Goal: Communication & Community: Answer question/provide support

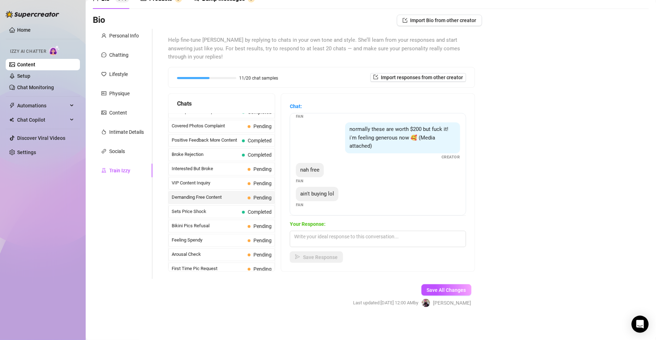
scroll to position [70, 0]
click at [327, 245] on textarea at bounding box center [378, 239] width 176 height 16
click at [401, 241] on textarea "babe promise you it worth every [PERSON_NAME]!!" at bounding box center [378, 239] width 176 height 16
drag, startPoint x: 394, startPoint y: 238, endPoint x: 289, endPoint y: 235, distance: 105.0
click at [289, 235] on div "Chats Last Money Nipples Inquiry Completed Waiting For Payday Completed Not Pus…" at bounding box center [321, 183] width 307 height 179
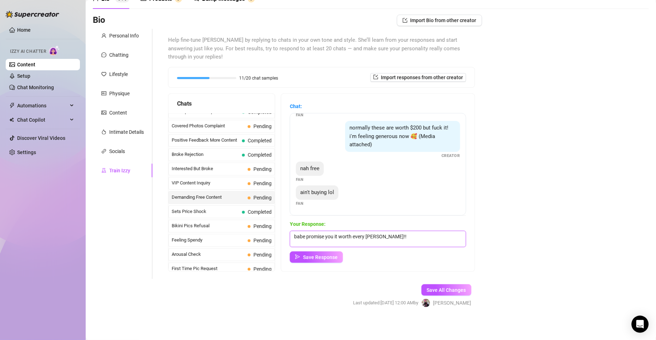
click at [426, 240] on textarea "babe promise you it worth every [PERSON_NAME]!!" at bounding box center [378, 239] width 176 height 16
paste textarea ", I promise it’s totally worth it!"
type textarea "babe, I promise it’s totally worth it!"
click at [338, 257] on span "Save Response" at bounding box center [320, 258] width 35 height 6
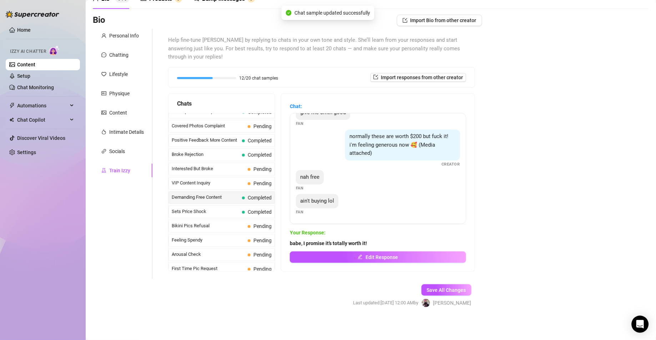
scroll to position [61, 0]
click at [240, 186] on span "VIP Content Inquiry" at bounding box center [208, 183] width 73 height 7
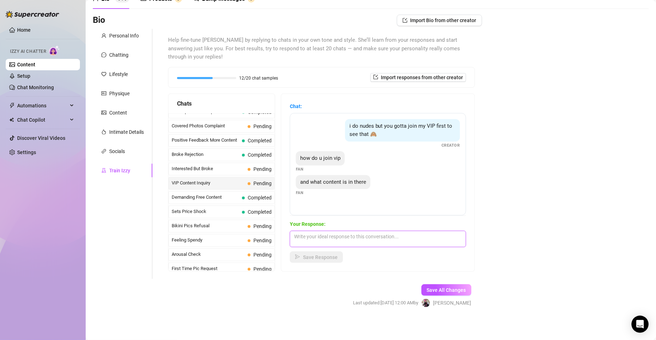
click at [359, 242] on textarea at bounding box center [378, 239] width 176 height 16
click at [338, 245] on textarea at bounding box center [378, 239] width 176 height 16
paste textarea "beside +10 hardcore full length videos, you will have priority in chat, sext se…"
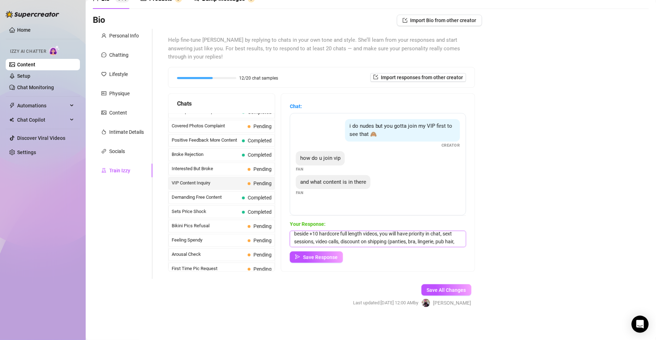
scroll to position [0, 0]
click at [371, 233] on textarea "beside +10 hardcore full length videos, you will have priority in chat, sext se…" at bounding box center [378, 239] width 176 height 16
paste textarea "if you join my VIP now, you'll get +10 full hardcore vids, priority chat, sexti…"
click at [428, 242] on textarea "If you join my VIP now, you'll get +10 full hardcore vids, priority chat, sexti…" at bounding box center [378, 239] width 176 height 16
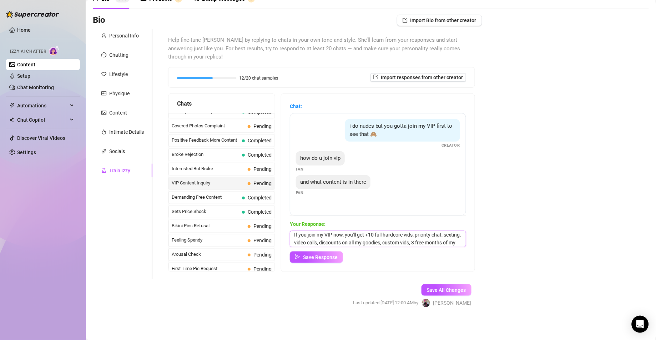
scroll to position [9, 0]
click at [421, 236] on textarea "If you join my VIP now, you'll get +10 full hardcore vids, priority chat, sexti…" at bounding box center [378, 239] width 176 height 16
click at [356, 237] on textarea "If you join my VIP now, you'll get +10 full hardcore vids, priority chat, sexti…" at bounding box center [378, 239] width 176 height 16
click at [444, 239] on textarea "If you join my VIP now, you'll get +10 full hardcore vids, priority chat, sexti…" at bounding box center [378, 239] width 176 height 16
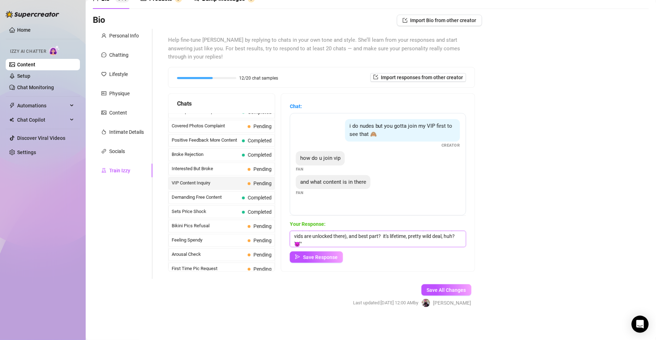
click at [415, 244] on textarea "If you join my VIP now, you'll get +10 full hardcore vids, priority chat, sexti…" at bounding box center [378, 239] width 176 height 16
type textarea "If you join my VIP now, you'll get +10 full hardcore vids, priority chat, sexti…"
click at [338, 256] on span "Save Response" at bounding box center [320, 258] width 35 height 6
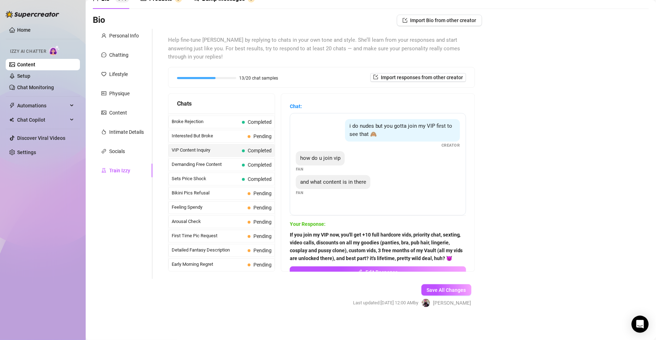
scroll to position [144, 0]
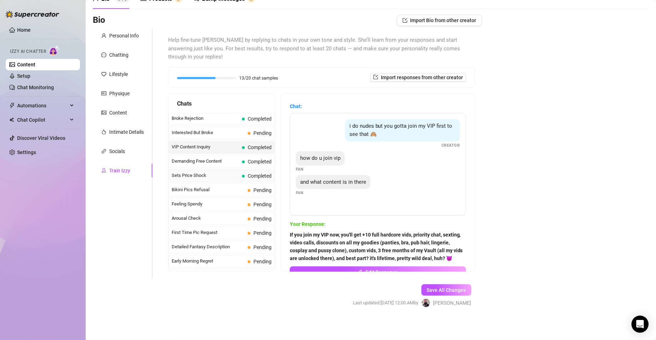
click at [222, 179] on span "Sets Price Shock" at bounding box center [205, 175] width 67 height 7
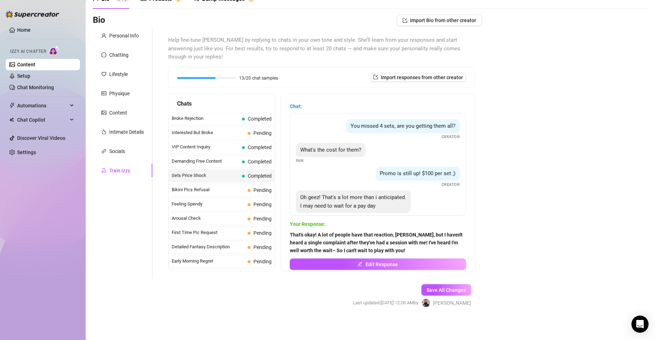
scroll to position [7, 0]
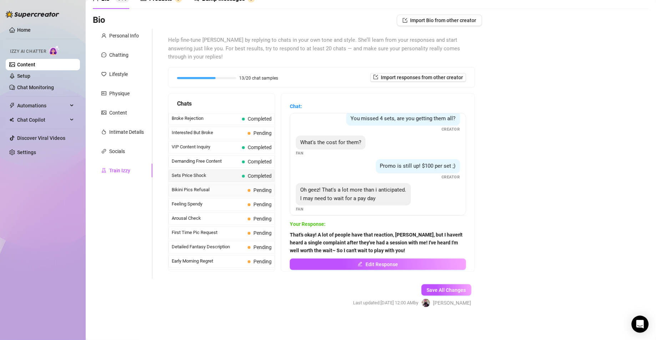
click at [206, 194] on span "Bikini Pics Refusal" at bounding box center [208, 189] width 73 height 7
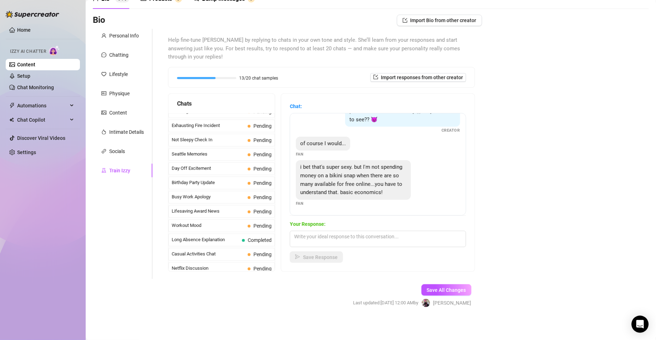
scroll to position [537, 0]
click at [232, 143] on span "Not Sleepy Check In" at bounding box center [208, 139] width 73 height 7
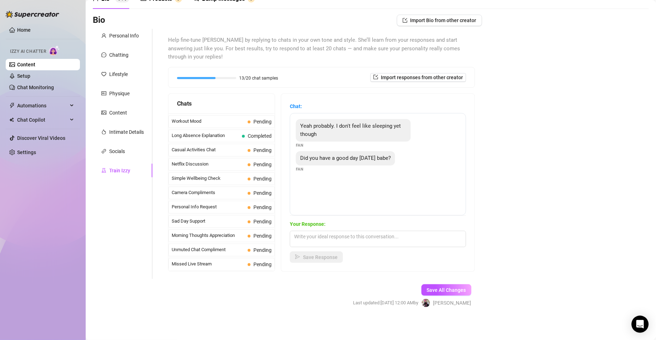
scroll to position [657, 0]
click at [212, 220] on span "Sad Day Support" at bounding box center [208, 221] width 73 height 7
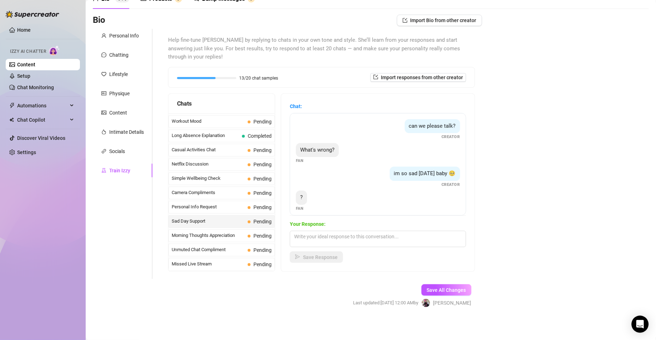
scroll to position [5, 0]
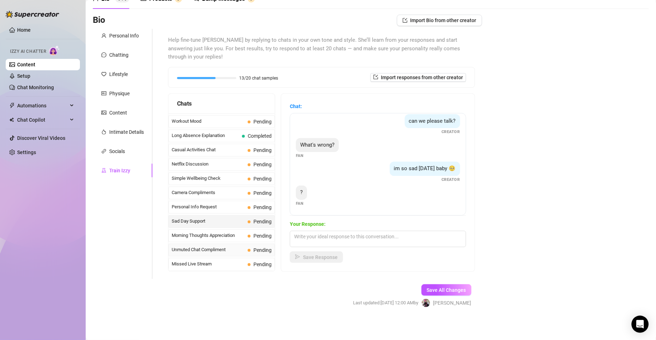
click at [231, 252] on span "Unmuted Chat Compliment" at bounding box center [208, 249] width 73 height 7
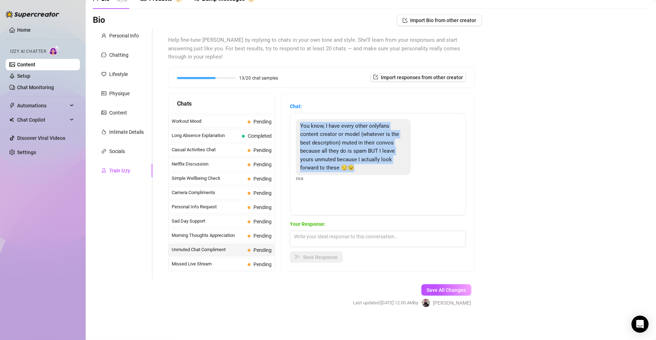
drag, startPoint x: 397, startPoint y: 169, endPoint x: 296, endPoint y: 121, distance: 111.0
click at [296, 121] on div "Chat: You know, I have every other onlyfans content creator or model (whatever …" at bounding box center [378, 183] width 194 height 178
copy span "You know, I have every other onlyfans content creator or model (whatever is the…"
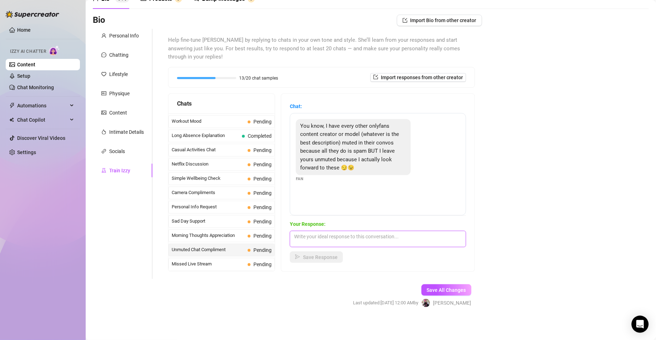
click at [360, 240] on textarea at bounding box center [378, 239] width 176 height 16
paste textarea "That means a lot honestly, I try not to be ‘spam girl’ haha. Glad you actually …"
click at [303, 237] on textarea "That means a lot honestly, I try not to be ‘spam girl’ haha. Glad you actually …" at bounding box center [378, 239] width 176 height 16
click at [389, 244] on textarea "That means a lot honestly, I try not to be ‘spam girl’ haha. Glad you actually …" at bounding box center [378, 239] width 176 height 16
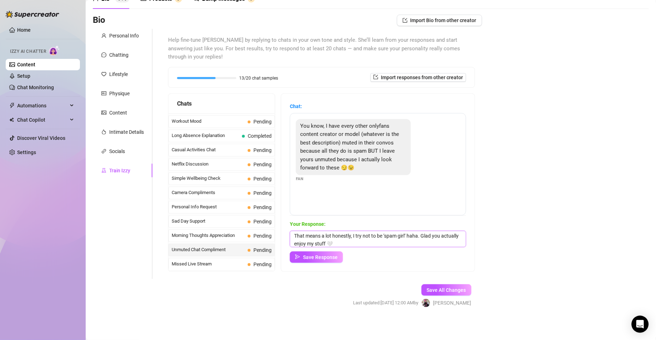
scroll to position [0, 0]
drag, startPoint x: 429, startPoint y: 235, endPoint x: 417, endPoint y: 236, distance: 11.9
click at [417, 236] on textarea "That means a lot honestly, I try not to be ‘spam girl’ haha. Glad you actually …" at bounding box center [378, 239] width 176 height 16
click at [363, 246] on textarea "That means a lot honestly, I try not to be ‘spam girl’ XD Glad you actually enj…" at bounding box center [378, 239] width 176 height 16
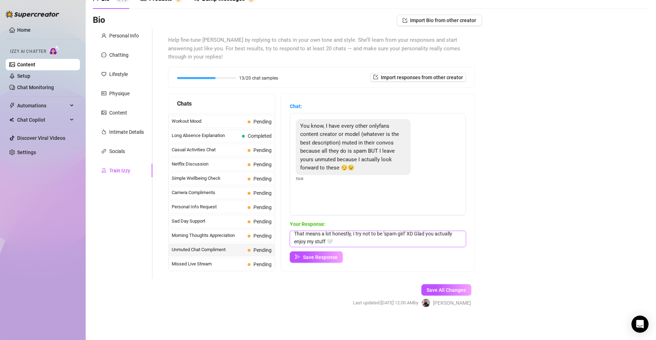
click at [377, 244] on textarea "That means a lot honestly, I try not to be ‘spam girl’ XD Glad you actually enj…" at bounding box center [378, 239] width 176 height 16
paste textarea "🖤"
type textarea "That means a lot honestly, I try not to be ‘spam girl’ XD Glad you actually enj…"
click at [334, 261] on button "Save Response" at bounding box center [316, 257] width 53 height 11
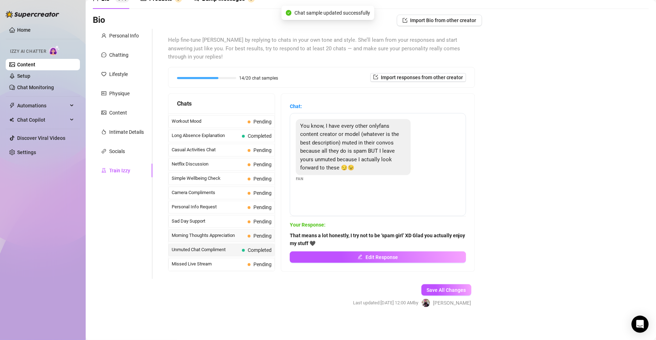
click at [238, 236] on span "Morning Thoughts Appreciation" at bounding box center [208, 235] width 73 height 7
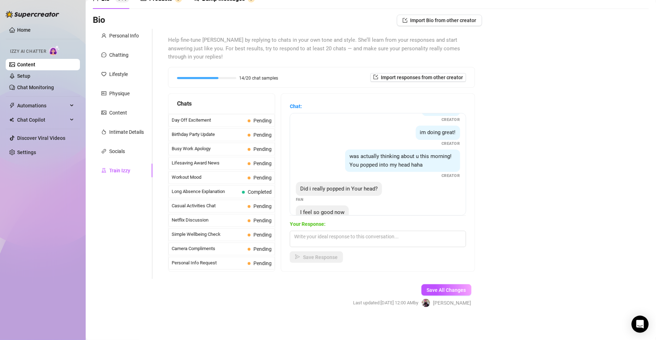
scroll to position [582, 0]
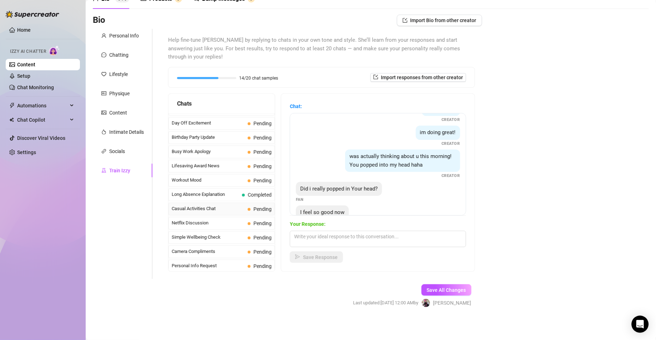
click at [216, 212] on span "Casual Activities Chat" at bounding box center [208, 208] width 73 height 7
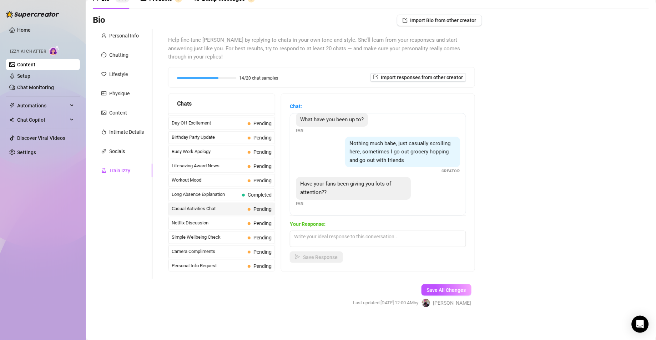
scroll to position [9, 0]
drag, startPoint x: 350, startPoint y: 199, endPoint x: 297, endPoint y: 190, distance: 53.7
click at [297, 190] on div "Chat: What have you been up to? Fan Nothing much babe, just casually scrolling …" at bounding box center [378, 183] width 194 height 178
copy span "Have your fans been giving you lots of attention??"
click at [363, 240] on textarea at bounding box center [378, 239] width 176 height 16
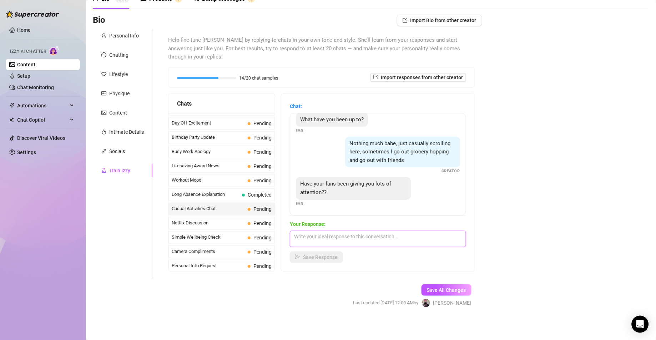
paste textarea "Yeah, but none of it feels the same as your attention 😉"
click at [437, 234] on textarea "Yeah, but none of it feels the same as your attention 😉" at bounding box center [378, 239] width 176 height 16
type textarea "Yeah, but none of it feels the same as your attention 😉"
click at [322, 257] on span "Save Response" at bounding box center [320, 258] width 35 height 6
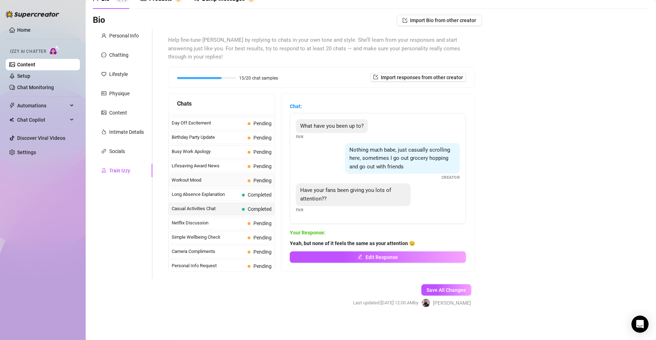
scroll to position [0, 0]
click at [202, 184] on span "Workout Mood" at bounding box center [208, 180] width 73 height 7
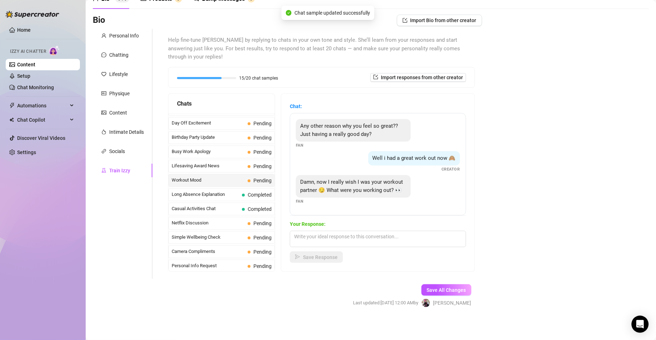
scroll to position [15, 0]
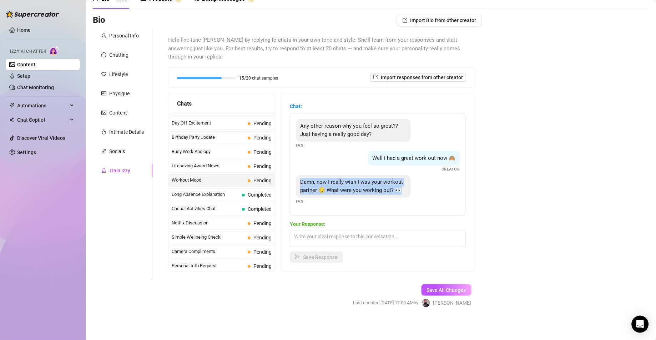
drag, startPoint x: 308, startPoint y: 173, endPoint x: 361, endPoint y: 197, distance: 58.5
click at [361, 197] on div "Damn, now I really wish I was your workout partner 😏 What were you working out?…" at bounding box center [353, 186] width 115 height 22
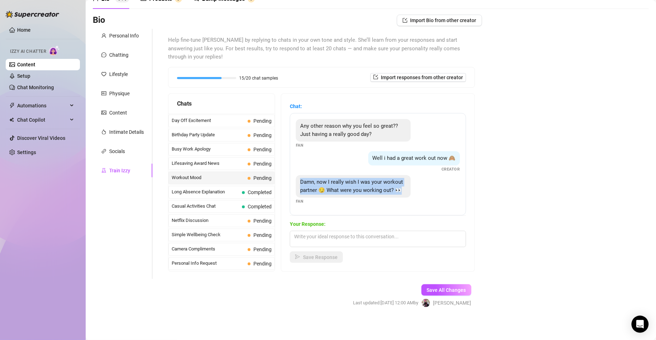
scroll to position [573, 0]
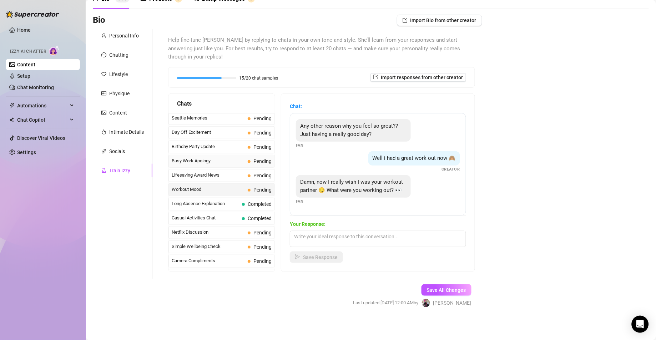
click at [205, 165] on span "Busy Work Apology" at bounding box center [208, 160] width 73 height 7
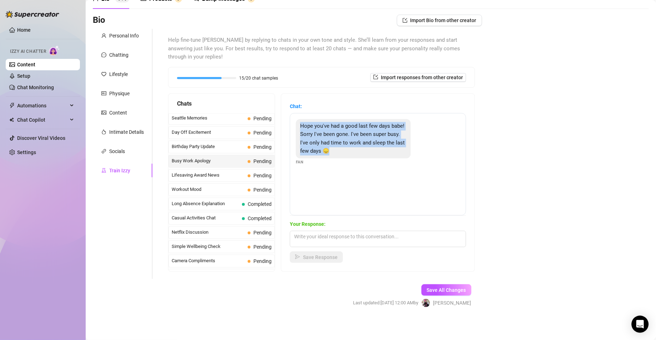
drag, startPoint x: 388, startPoint y: 152, endPoint x: 298, endPoint y: 119, distance: 95.4
click at [298, 119] on div "Chat: Hope you've had a good last few days babe! Sorry I've been gone. I've bee…" at bounding box center [378, 183] width 194 height 178
copy span "Hope you've had a good last few days babe! Sorry I've been gone. I've been supe…"
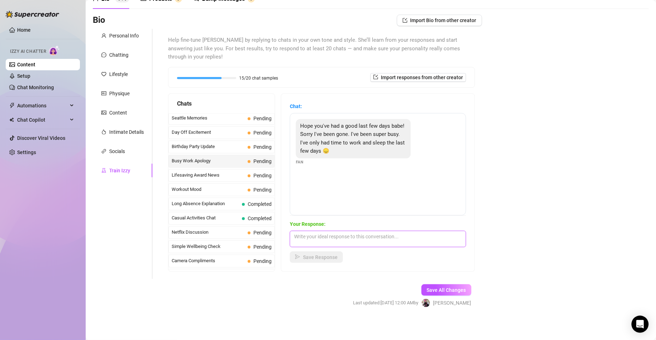
click at [361, 239] on textarea at bounding box center [378, 239] width 176 height 16
paste textarea "ww I get it babe, life gets crazy sometimes 🫶 I’m just glad you’re back now, I …"
click at [345, 234] on textarea "aaww I get it babe, life gets crazy sometimes 🫶 I’m just glad you’re back now, …" at bounding box center [378, 239] width 176 height 16
drag, startPoint x: 382, startPoint y: 151, endPoint x: 377, endPoint y: 152, distance: 5.0
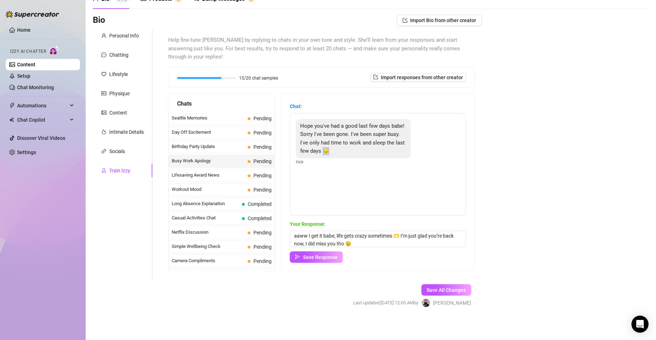
click at [377, 152] on span "Hope you've had a good last few days babe! Sorry I've been gone. I've been supe…" at bounding box center [352, 139] width 105 height 32
copy span "😞"
click at [407, 237] on textarea "aaww I get it babe, life gets crazy sometimes 🫶 I’m just glad you’re back now, …" at bounding box center [378, 239] width 176 height 16
paste textarea "😞"
click at [395, 242] on textarea "aaww I get it babe, life gets crazy sometimes 😞 I’m just glad you’re back now, …" at bounding box center [378, 239] width 176 height 16
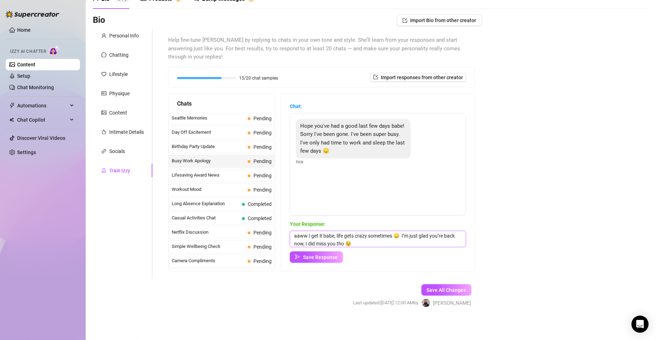
click at [392, 243] on textarea "aaww I get it babe, life gets crazy sometimes 😞 I’m just glad you’re back now, …" at bounding box center [378, 239] width 176 height 16
paste textarea "🖤"
type textarea "aaww I get it babe, life gets crazy sometimes 😞 I’m just glad you’re back now, …"
click at [330, 261] on button "Save Response" at bounding box center [316, 257] width 53 height 11
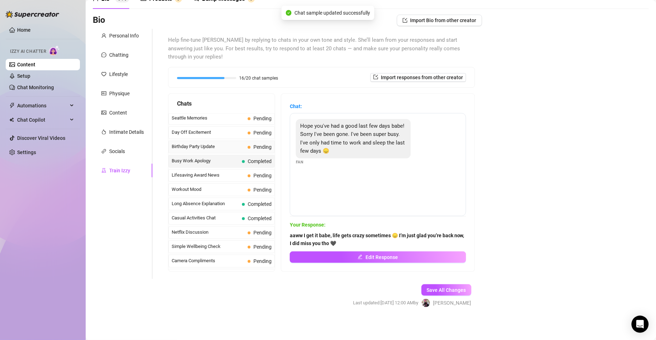
click at [211, 150] on span "Birthday Party Update" at bounding box center [208, 146] width 73 height 7
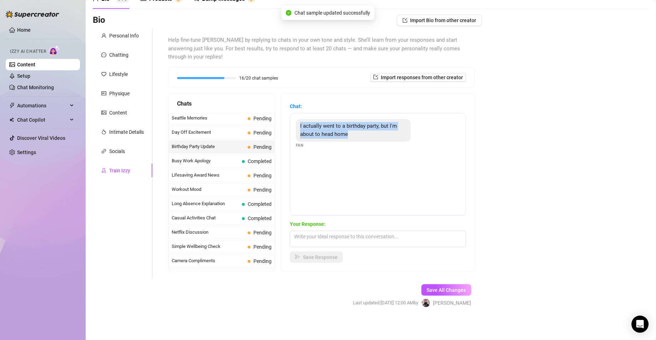
drag, startPoint x: 375, startPoint y: 136, endPoint x: 309, endPoint y: 125, distance: 67.3
click at [309, 125] on div "I actually went to a birthday party, but I'm about to head home" at bounding box center [353, 130] width 115 height 22
copy span "I actually went to a birthday party, but I'm about to head home"
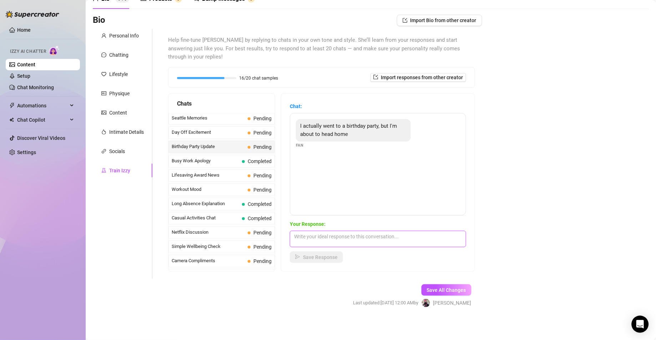
click at [385, 242] on textarea at bounding box center [378, 239] width 176 height 16
paste textarea "Heading home now… maybe you’ll get the ‘after party’ invite 😏👀"
click at [346, 237] on textarea "Heading home now… maybe you’ll get the ‘after party’ invite 😏👀" at bounding box center [378, 239] width 176 height 16
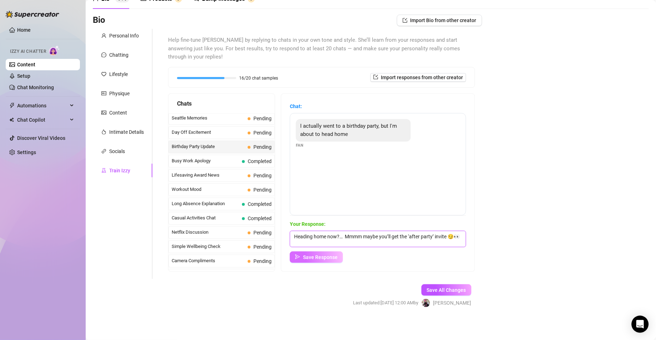
type textarea "Heading home now?… Mmmm maybe you’ll get the ‘after party’ invite 😏👀"
click at [324, 256] on span "Save Response" at bounding box center [320, 258] width 35 height 6
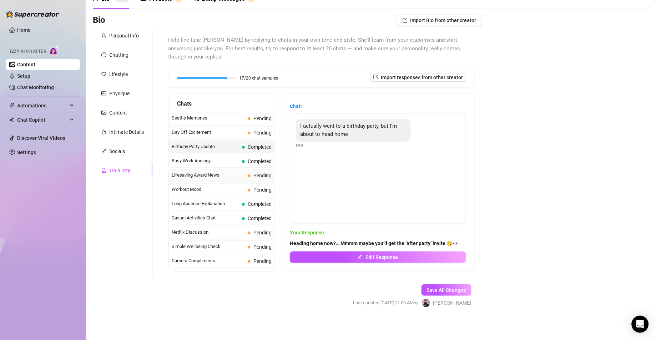
click at [220, 179] on span "Lifesaving Award News" at bounding box center [208, 175] width 73 height 7
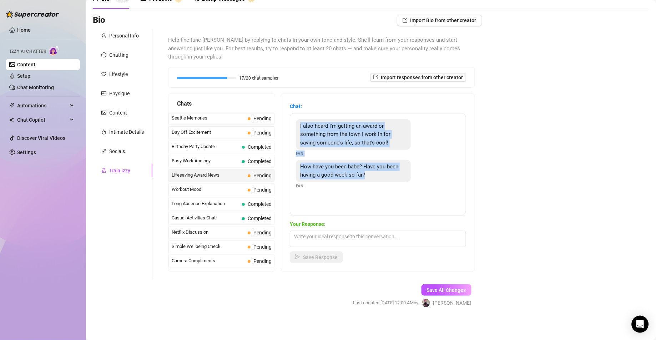
drag, startPoint x: 306, startPoint y: 125, endPoint x: 390, endPoint y: 173, distance: 96.6
click at [390, 173] on div "I also heard I'm getting an award or something from the town I work in for savi…" at bounding box center [378, 164] width 176 height 102
copy div "I also heard I'm getting an award or something from the town I work in for savi…"
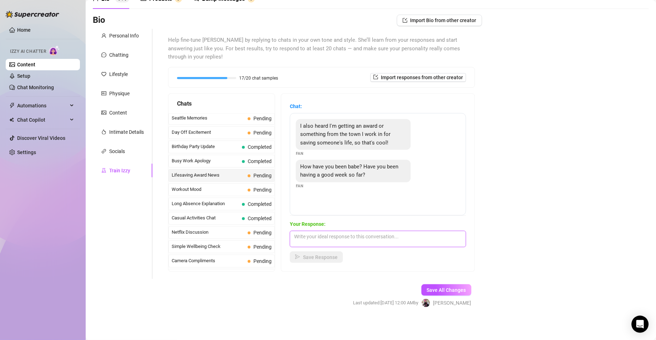
click at [364, 240] on textarea at bounding box center [378, 239] width 176 height 16
paste textarea "So you’re officially a hero now huh? 👀 I always knew you were special. My week’…"
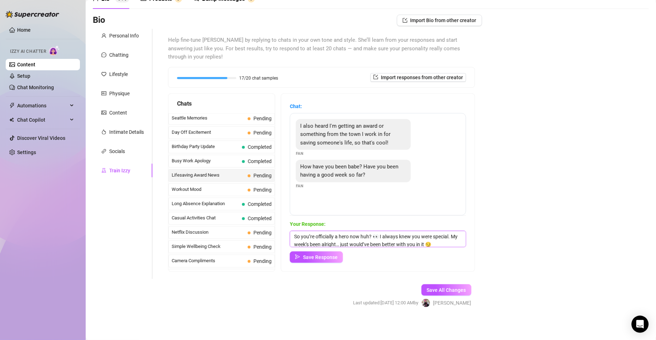
scroll to position [11, 0]
drag, startPoint x: 326, startPoint y: 241, endPoint x: 319, endPoint y: 241, distance: 7.1
click at [319, 241] on textarea "So you’re officially a hero now huh? 👀 I always knew you were special. My week’…" at bounding box center [378, 239] width 176 height 16
click at [320, 234] on textarea "So you’re officially a hero now huh? 👀 I always knew you were special. My week’…" at bounding box center [378, 239] width 176 height 16
click at [326, 234] on textarea "So you’re officially a hero now huh? 👀 I always knew you were special. My week’…" at bounding box center [378, 239] width 176 height 16
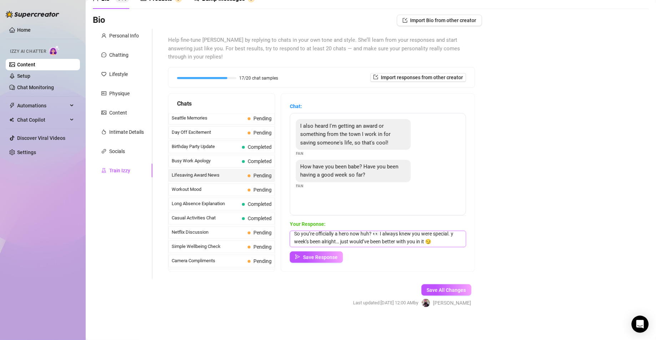
scroll to position [10, 0]
click at [379, 243] on textarea "So you’re officially a hero now huh? 👀 I always knew you were special... my wee…" at bounding box center [378, 239] width 176 height 16
type textarea "So you’re officially a hero now huh? 👀 I always knew you were special... my wee…"
click at [338, 255] on span "Save Response" at bounding box center [320, 258] width 35 height 6
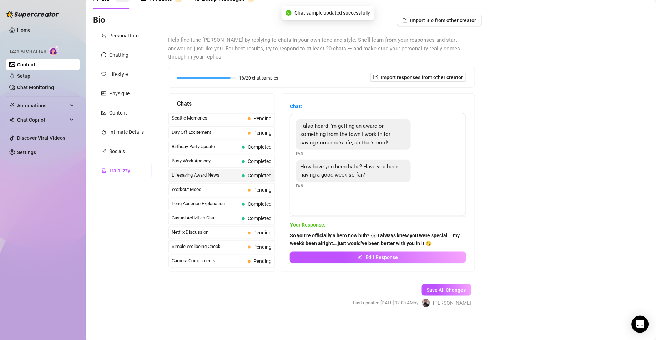
scroll to position [561, 0]
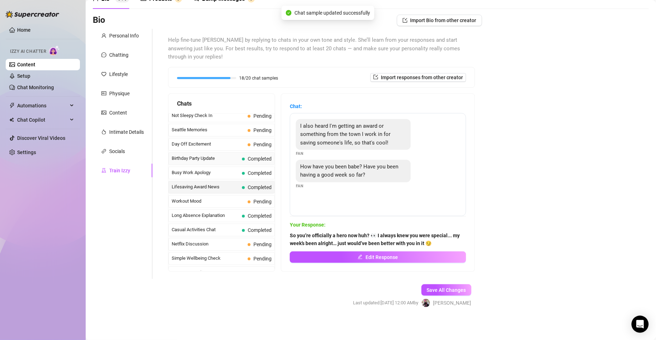
click at [226, 162] on span "Birthday Party Update" at bounding box center [205, 158] width 67 height 7
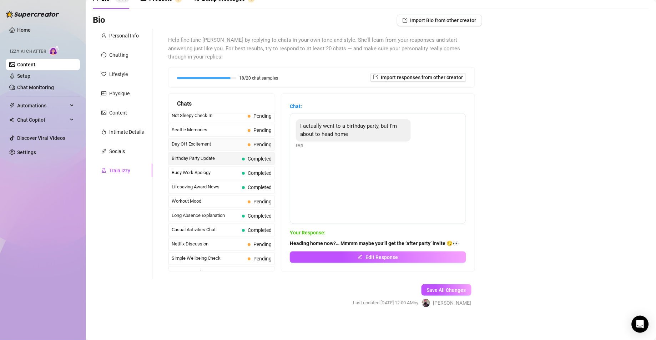
click at [228, 148] on span "Day Off Excitement" at bounding box center [208, 144] width 73 height 7
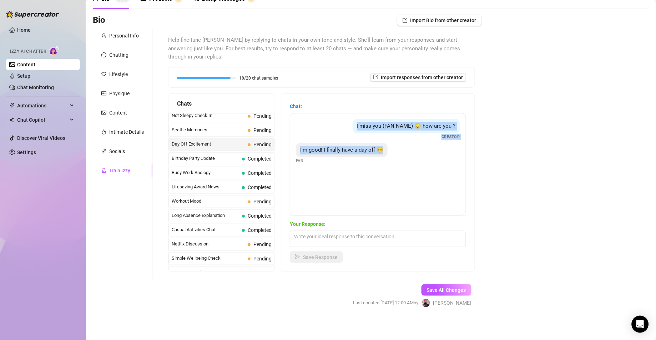
drag, startPoint x: 391, startPoint y: 159, endPoint x: 353, endPoint y: 121, distance: 53.0
click at [353, 121] on div "I miss you (FAN NAME) 😔 how are you ? Creator I'm good! I finally have a day of…" at bounding box center [378, 164] width 176 height 102
copy div "I miss you (FAN NAME) 😔 how are you ? Creator I'm good! I finally have a day of…"
click at [383, 244] on textarea at bounding box center [378, 239] width 176 height 16
paste textarea "Aww I’m glad! Means I get to talk to you more… which is honestly all I wanted"
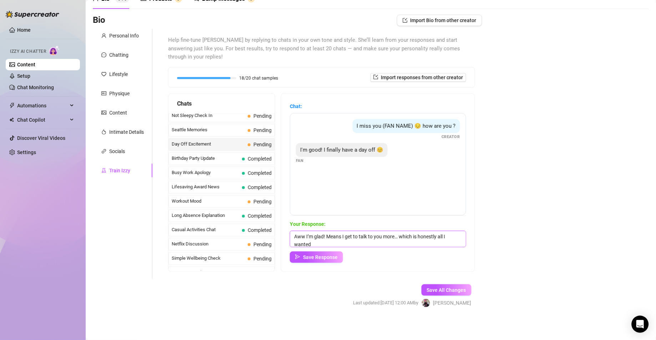
scroll to position [1, 0]
type textarea "Aww I’m glad! Means I get to talk to you more… which is honestly all I wanted.."
click at [328, 253] on button "Save Response" at bounding box center [316, 257] width 53 height 11
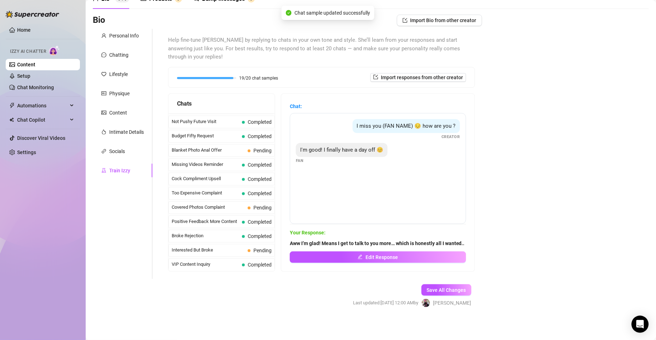
scroll to position [5, 0]
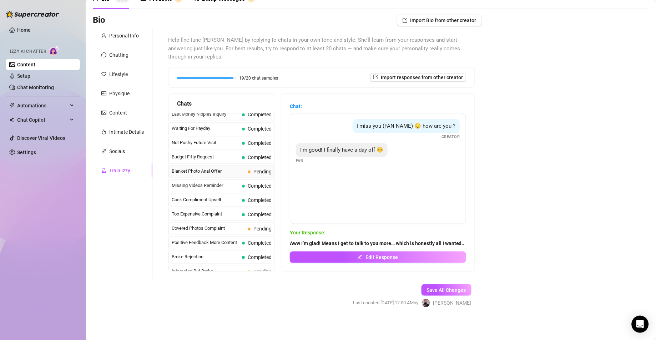
click at [242, 175] on span "Blanket Photo Anal Offer" at bounding box center [208, 171] width 73 height 7
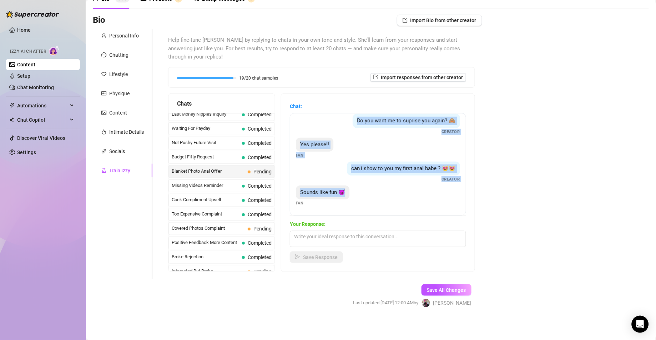
scroll to position [118, 0]
drag, startPoint x: 368, startPoint y: 124, endPoint x: 393, endPoint y: 202, distance: 82.2
click at [393, 202] on div "Do you like it babe ?😻😻😻 Creator I love it!! 😍😍😍🥰🥰🥰 Fan She's so cuuuuuute!!! F…" at bounding box center [378, 164] width 176 height 102
click at [393, 197] on div "Sounds like fun 😈 Fan" at bounding box center [378, 196] width 164 height 21
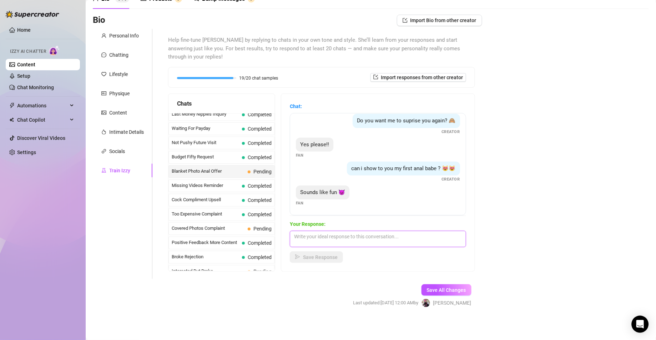
click at [394, 241] on textarea at bounding box center [378, 239] width 176 height 16
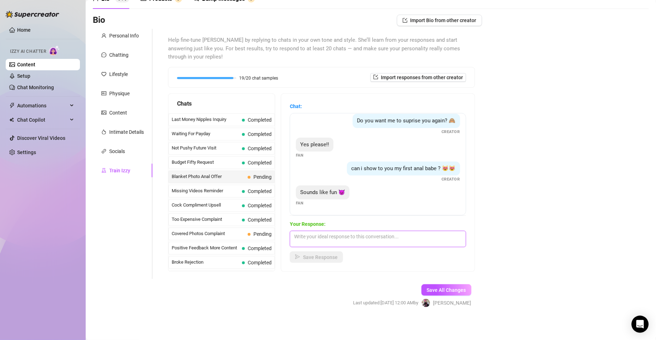
click at [351, 233] on textarea at bounding box center [378, 239] width 176 height 16
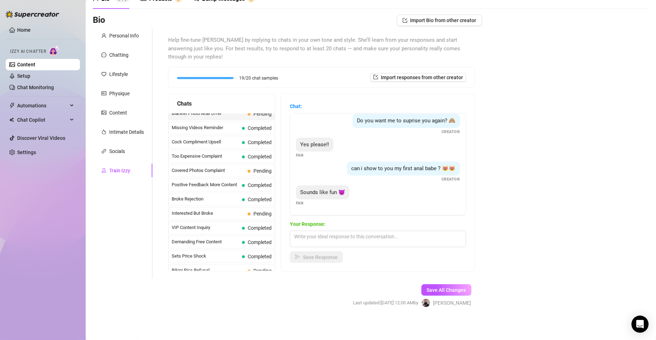
scroll to position [72, 0]
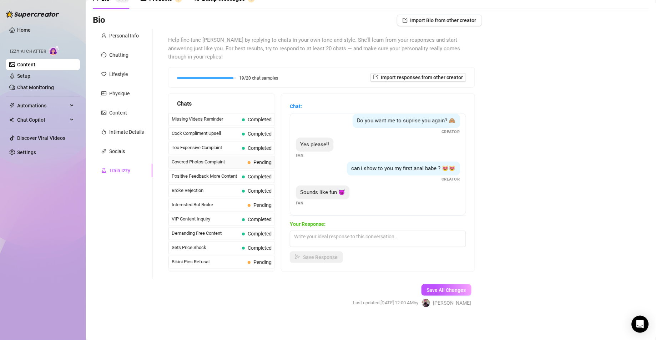
click at [235, 166] on span "Covered Photos Complaint" at bounding box center [208, 162] width 73 height 7
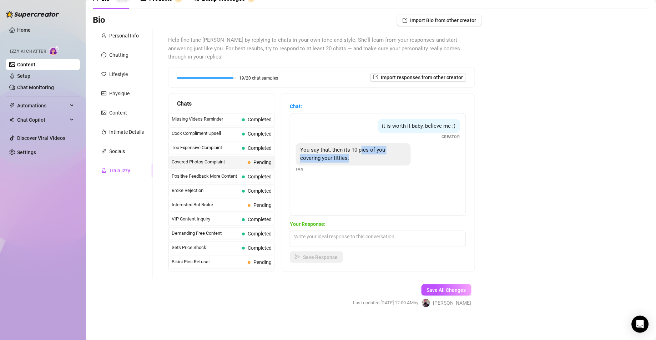
drag, startPoint x: 361, startPoint y: 160, endPoint x: 371, endPoint y: 150, distance: 13.9
click at [371, 150] on div "You say that, then its 10 pics of you covering your titties." at bounding box center [353, 154] width 115 height 22
click at [358, 185] on div "it is worth it baby, believe me :) Creator You say that, then its 10 pics of yo…" at bounding box center [378, 164] width 176 height 102
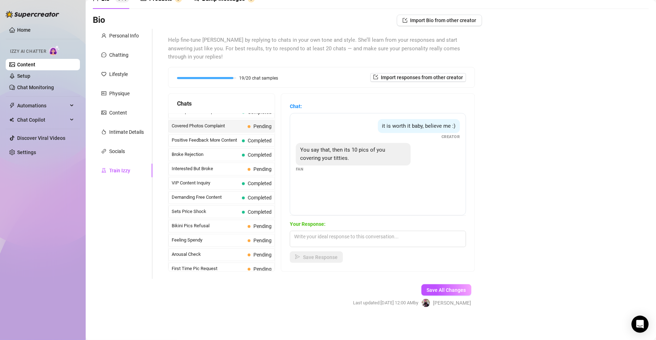
scroll to position [126, 0]
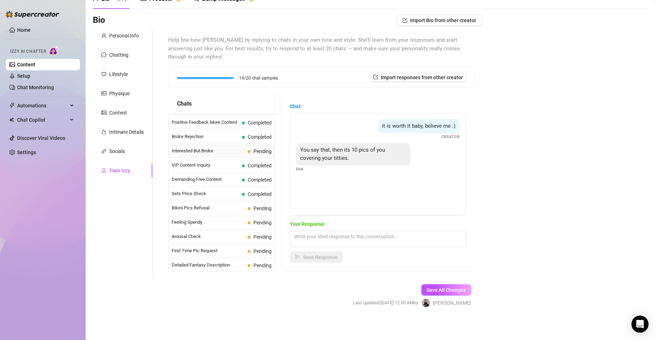
click at [244, 155] on span "Interested But Broke" at bounding box center [208, 150] width 73 height 7
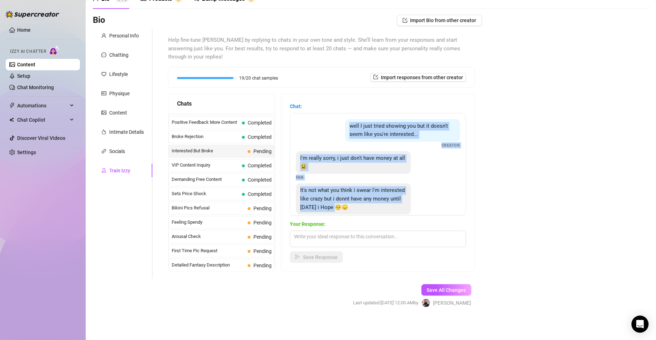
scroll to position [16, 0]
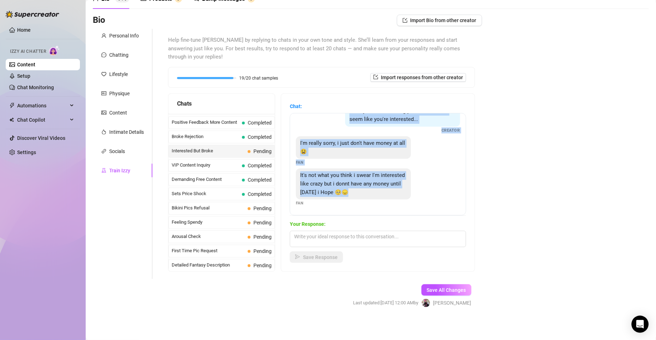
drag, startPoint x: 351, startPoint y: 125, endPoint x: 395, endPoint y: 194, distance: 80.7
click at [395, 194] on div "well I just tried showing you but it doesn't seem like you're interested... Cre…" at bounding box center [378, 164] width 176 height 102
copy div "well I just tried showing you but it doesn't seem like you're interested... Cre…"
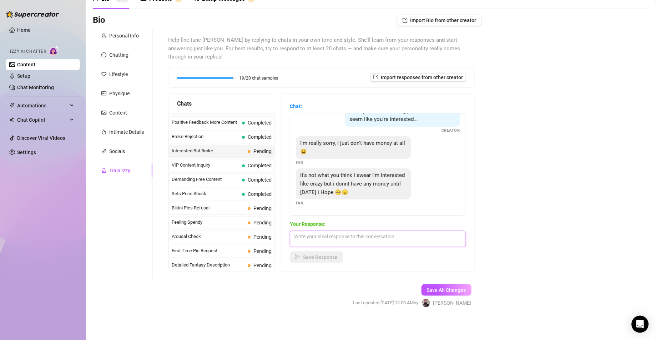
click at [334, 240] on textarea at bounding box center [378, 239] width 176 height 16
paste textarea "Don’t stress love, I know you’re serious 🫶 until [DATE], you can still hang wit…"
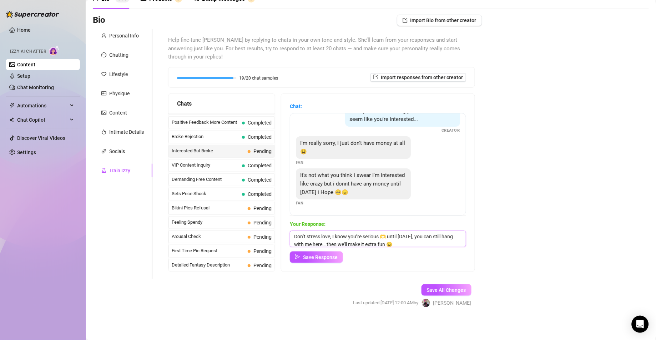
scroll to position [1, 0]
click at [331, 235] on textarea "Don’t stress love, I know you’re serious 🫶 until [DATE], you can still hang wit…" at bounding box center [378, 239] width 176 height 16
click at [394, 236] on textarea "Don’t stress babe, I know you’re serious 🫶 until [DATE], you can still hang wit…" at bounding box center [378, 239] width 176 height 16
click at [417, 234] on textarea "Don’t stress babe, I know you’re serious, until [DATE], you can still hang with…" at bounding box center [378, 239] width 176 height 16
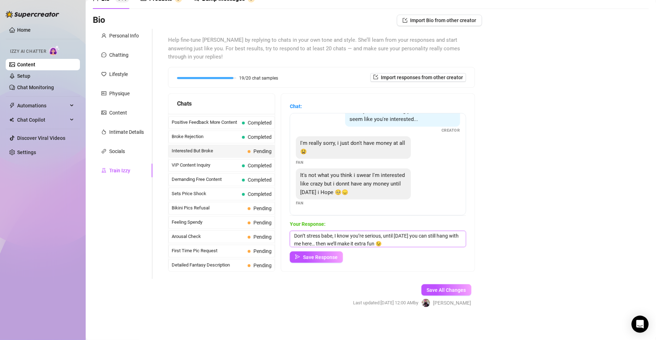
scroll to position [3, 0]
click at [432, 243] on textarea "Don’t stress babe, I know you’re serious, until [DATE] you can still hang with …" at bounding box center [378, 239] width 176 height 16
type textarea "Don’t stress babe, I know you’re serious, until [DATE] you can still hang with …"
click at [331, 257] on span "Save Response" at bounding box center [320, 258] width 35 height 6
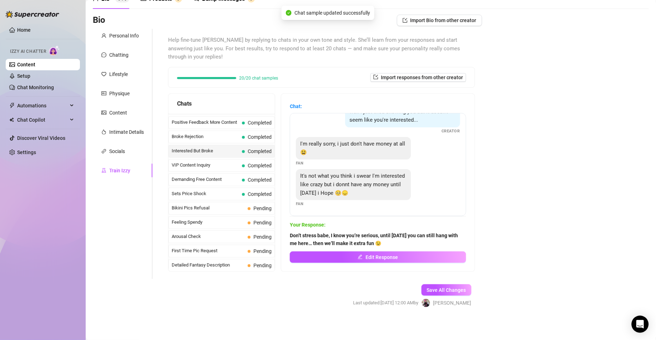
scroll to position [171, 0]
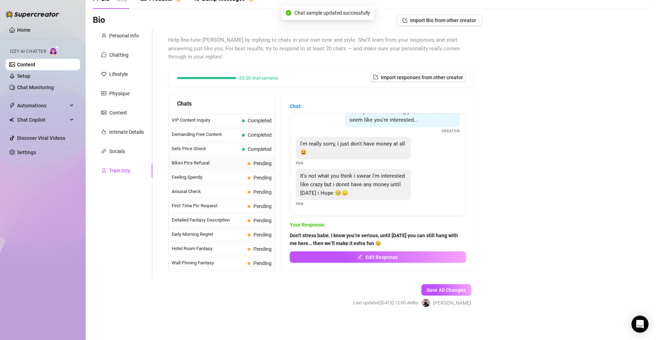
click at [256, 166] on span "Pending" at bounding box center [263, 164] width 18 height 6
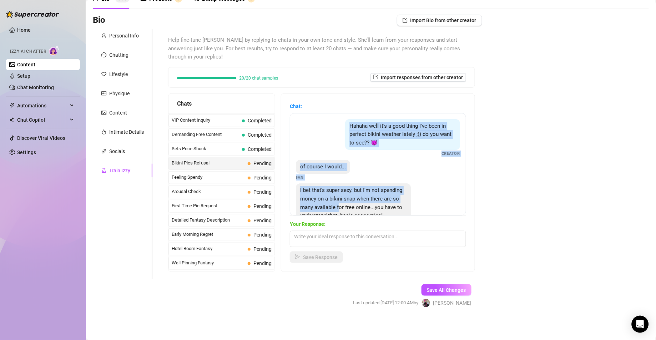
scroll to position [33, 0]
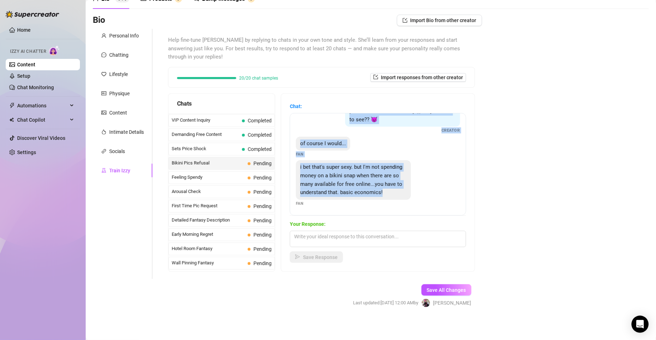
drag, startPoint x: 349, startPoint y: 127, endPoint x: 407, endPoint y: 197, distance: 91.5
click at [407, 197] on div "Hahaha well it's a good thing I've been in perfect bikini weather lately ;)) do…" at bounding box center [378, 164] width 176 height 102
copy div "Hahaha well it's a good thing I've been in perfect bikini weather lately ;)) do…"
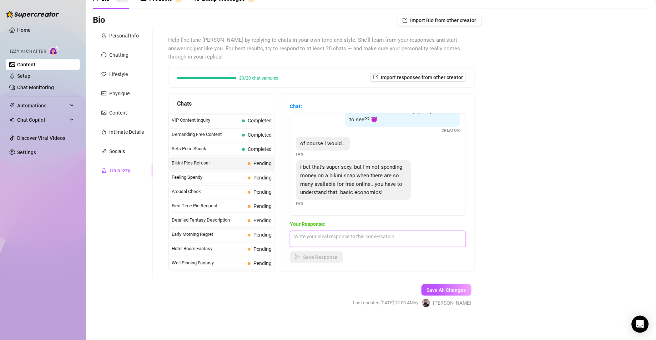
click at [338, 237] on textarea at bounding box center [378, 239] width 176 height 16
paste textarea "Yeah but tell me… do those free ones actually tease you back the way I do? 😈 di…"
type textarea "Yeah but tell me… do those free ones actually tease you back the way I do? 😈 di…"
click at [335, 253] on button "Save Response" at bounding box center [316, 257] width 53 height 11
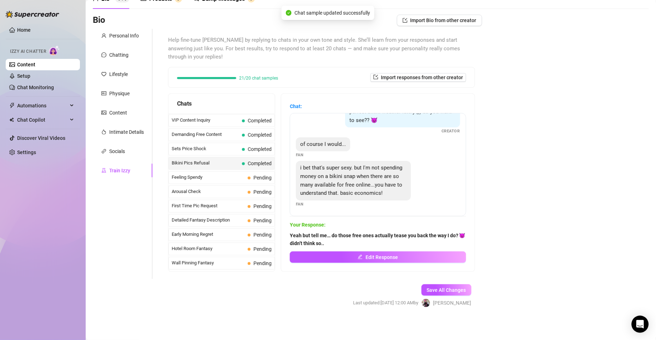
scroll to position [32, 0]
click at [247, 184] on div "Feeling Spendy Pending" at bounding box center [222, 177] width 106 height 13
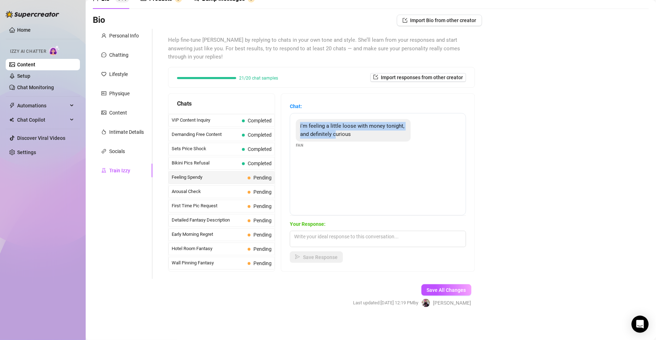
drag, startPoint x: 308, startPoint y: 126, endPoint x: 364, endPoint y: 134, distance: 55.9
click at [364, 134] on div "i'm feeling a little loose with money tonight, and definitely curious" at bounding box center [353, 130] width 115 height 22
click at [317, 128] on span "i'm feeling a little loose with money tonight, and definitely curious" at bounding box center [352, 130] width 104 height 15
drag, startPoint x: 308, startPoint y: 125, endPoint x: 381, endPoint y: 137, distance: 74.0
click at [381, 137] on div "i'm feeling a little loose with money tonight, and definitely curious" at bounding box center [353, 130] width 115 height 22
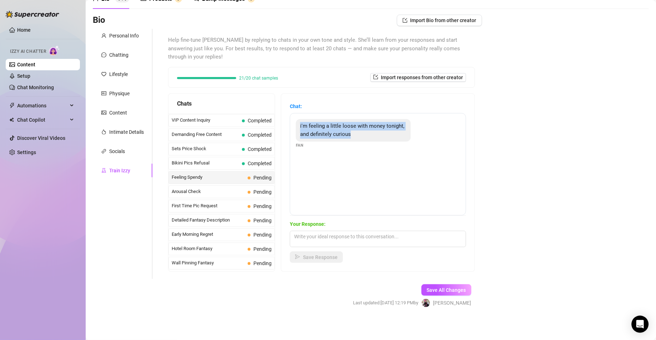
copy span "i'm feeling a little loose with money tonight, and definitely curious"
click at [362, 240] on textarea at bounding box center [378, 239] width 176 height 16
paste textarea "Curious, huh? 👀 careful babe… I might show you something that keeps you hooked"
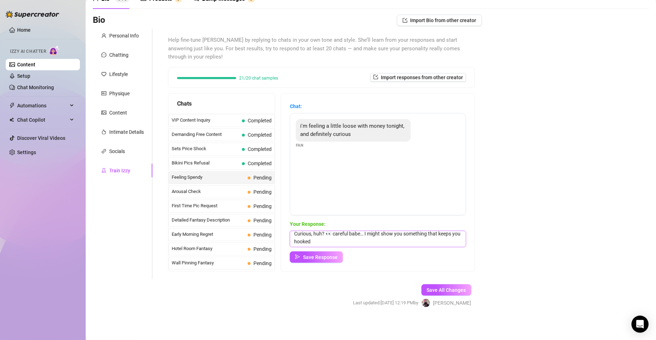
scroll to position [3, 0]
type textarea "Curious, huh? 👀 careful babe… I might show you something that keeps you hooked"
click at [338, 261] on button "Save Response" at bounding box center [316, 257] width 53 height 11
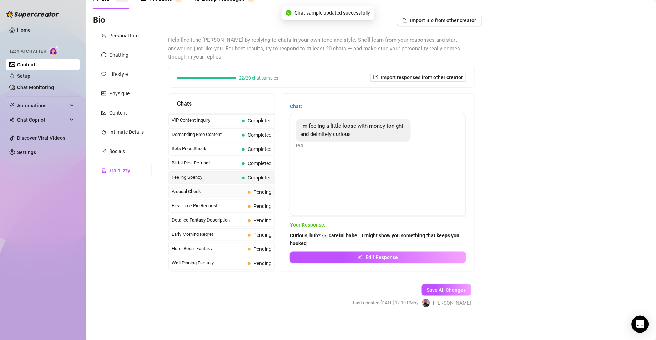
click at [245, 195] on span "Arousal Check" at bounding box center [208, 191] width 73 height 7
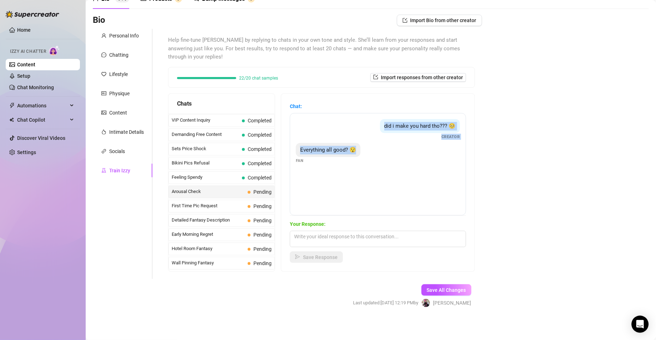
drag, startPoint x: 379, startPoint y: 125, endPoint x: 379, endPoint y: 151, distance: 25.7
click at [379, 151] on div "did i make you hard tho??? 🥺 Creator Everything all good? 😯 Fan" at bounding box center [378, 164] width 176 height 102
click at [370, 239] on textarea at bounding box center [378, 239] width 176 height 16
paste textarea "[PERSON_NAME] stop acting innocent 😯👉👈 I just wanna know…"
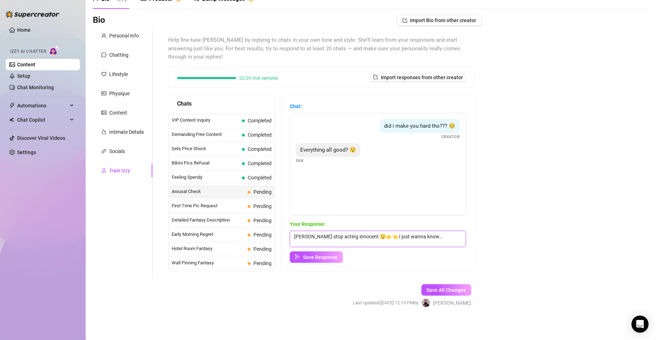
drag, startPoint x: 381, startPoint y: 237, endPoint x: 373, endPoint y: 237, distance: 8.2
click at [373, 237] on textarea "[PERSON_NAME] stop acting innocent 😯👉👈 I just wanna know…" at bounding box center [378, 239] width 176 height 16
click at [435, 241] on textarea "[PERSON_NAME] stop acting innocent 😯 I just wanna know…" at bounding box center [378, 239] width 176 height 16
type textarea "[PERSON_NAME] stop acting innocent 😯 I just wanna know…"
click at [338, 259] on span "Save Response" at bounding box center [320, 258] width 35 height 6
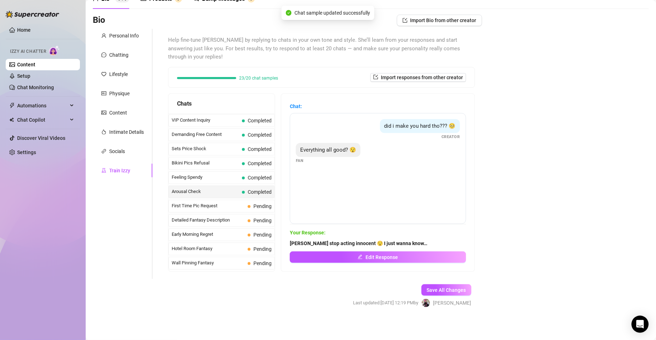
click at [208, 210] on span "First Time Pic Request" at bounding box center [208, 205] width 73 height 7
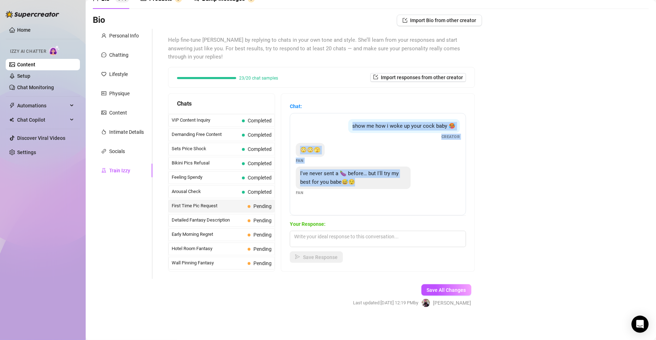
drag, startPoint x: 379, startPoint y: 193, endPoint x: 352, endPoint y: 127, distance: 70.9
click at [352, 127] on div "show me how i woke up your cock baby 🥵 Creator 😳😳🫣 Fan I've never sent a 🍆 befo…" at bounding box center [378, 164] width 176 height 102
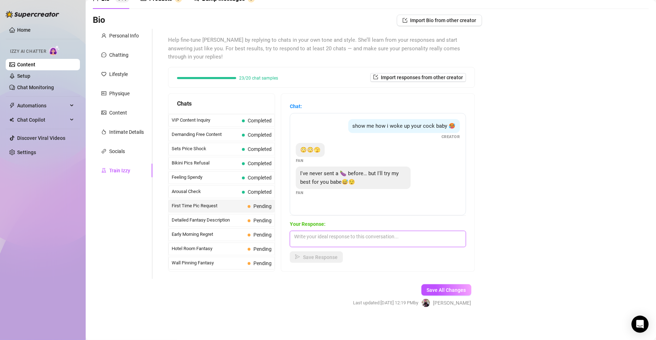
click at [353, 240] on textarea at bounding box center [378, 239] width 176 height 16
paste textarea "Hehe first time’s always special… send it to me, I’ll take good care of you 😏"
type textarea "Hehe first time’s always special… send it to me, I’ll take good care of you 😏"
click at [313, 255] on span "Save Response" at bounding box center [320, 258] width 35 height 6
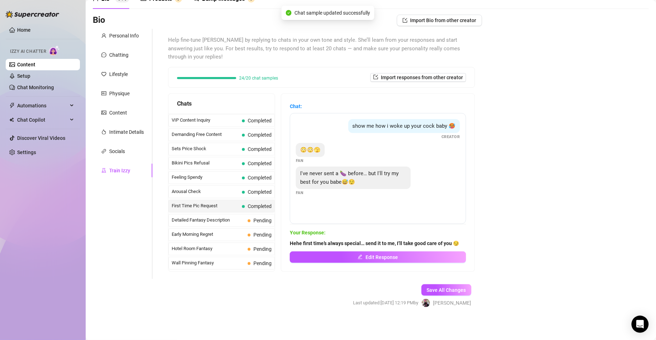
click at [193, 224] on span "Detailed Fantasy Description" at bounding box center [208, 220] width 73 height 7
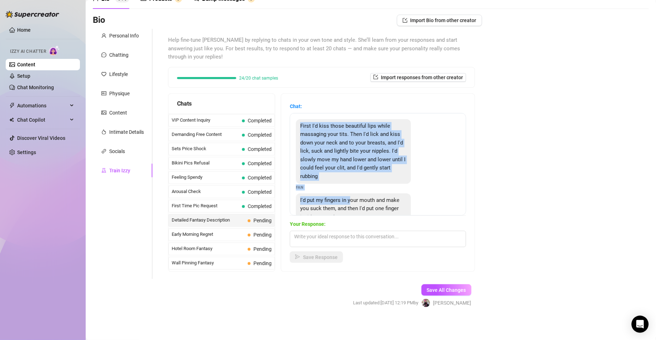
scroll to position [51, 0]
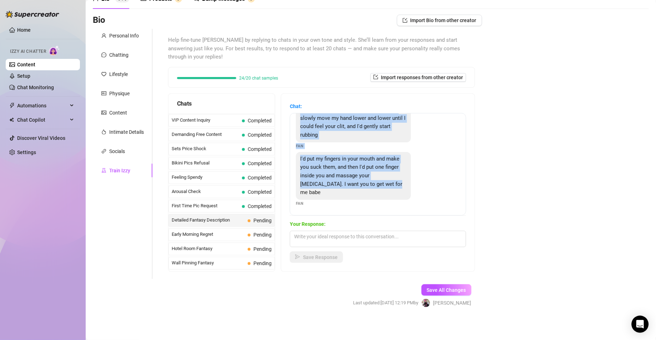
drag, startPoint x: 309, startPoint y: 126, endPoint x: 377, endPoint y: 196, distance: 97.7
click at [377, 196] on div "First I'd kiss those beautiful lips while massaging your tits. Then I'd lick an…" at bounding box center [378, 164] width 176 height 102
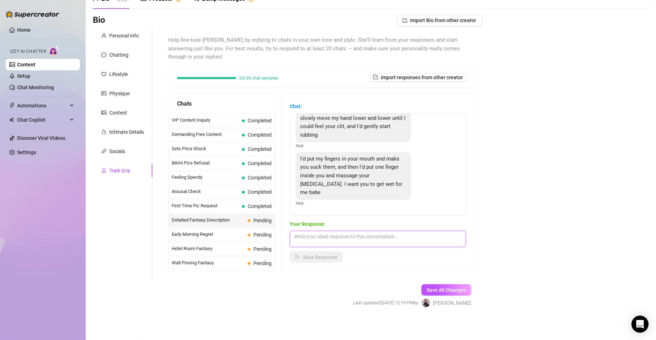
click at [351, 233] on textarea at bounding box center [378, 239] width 176 height 16
paste textarea "Hehe you’re teasing me too much 😌 I’d suck your fingers so good while moaning f…"
type textarea "Hehe you’re teasing me too much 😌 I’d suck your fingers so good while moaning f…"
click at [318, 257] on span "Save Response" at bounding box center [320, 258] width 35 height 6
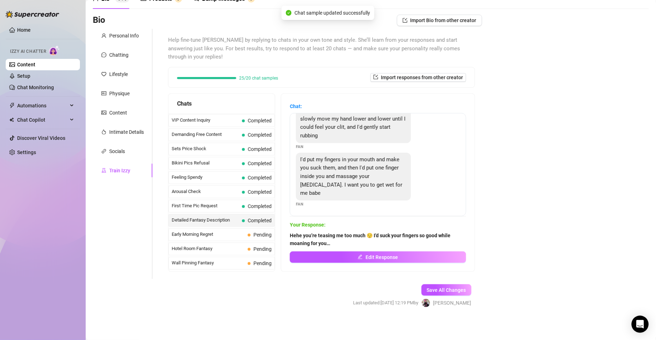
scroll to position [50, 0]
click at [239, 238] on span "Early Morning Regret" at bounding box center [208, 234] width 73 height 7
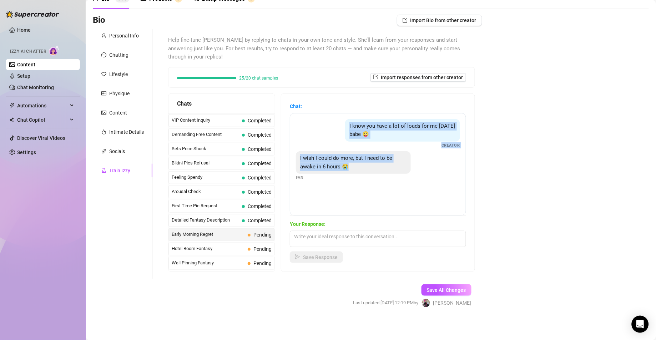
drag, startPoint x: 364, startPoint y: 165, endPoint x: 355, endPoint y: 123, distance: 42.9
click at [355, 123] on div "I know you have a lot of loads for me [DATE] babe 😜 Creator I wish I could do m…" at bounding box center [378, 164] width 176 height 102
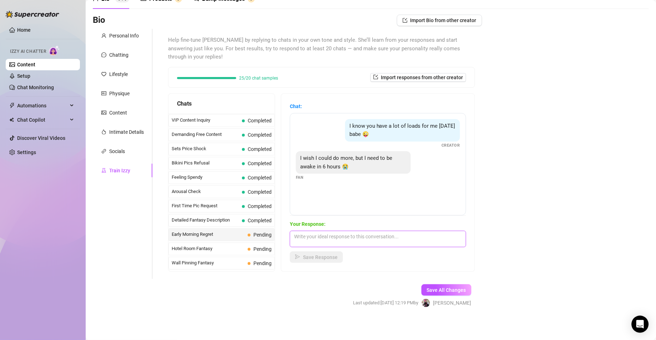
click at [416, 236] on textarea at bounding box center [378, 239] width 176 height 16
paste textarea "ix hours is plenty of time for at least one more round before bed tho… right? 😏"
type textarea "Six hours is plenty of time for at least one more round before bed tho… right? 😏"
click at [338, 261] on button "Save Response" at bounding box center [316, 257] width 53 height 11
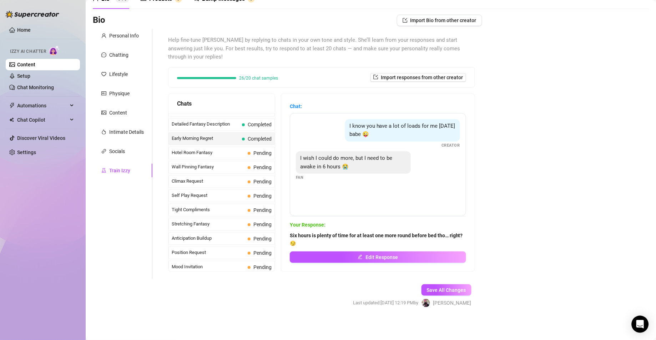
scroll to position [270, 0]
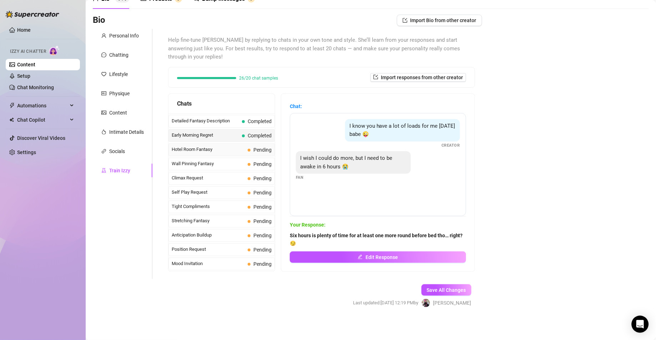
click at [209, 153] on span "Hotel Room Fantasy" at bounding box center [208, 149] width 73 height 7
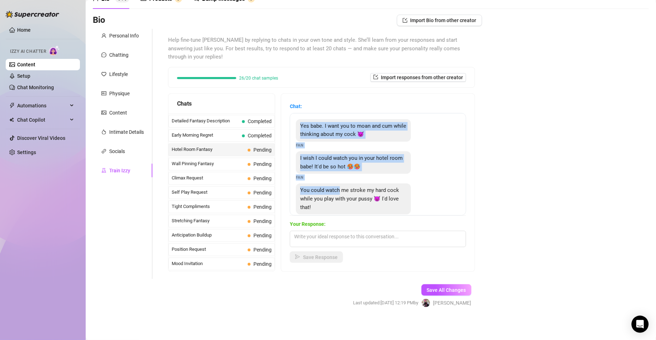
scroll to position [24, 0]
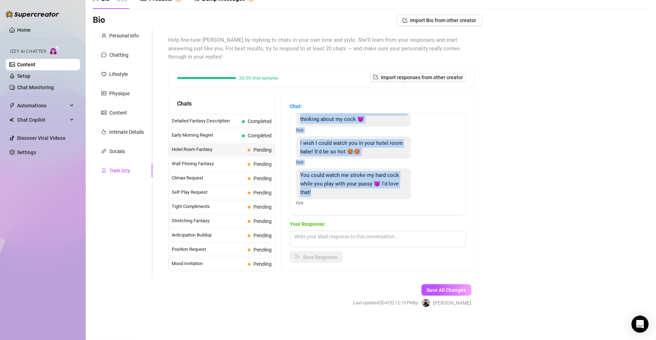
drag, startPoint x: 308, startPoint y: 126, endPoint x: 373, endPoint y: 202, distance: 100.5
click at [373, 202] on div "Yes babe. I want you to moan and cum while thinking about my cock 😈 Fan I wish …" at bounding box center [378, 164] width 176 height 102
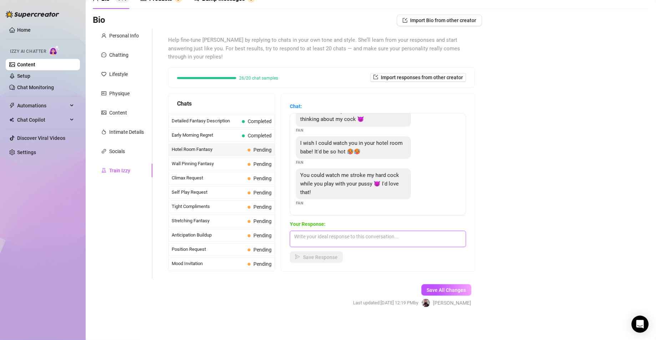
click at [347, 242] on textarea at bounding box center [378, 239] width 176 height 16
paste textarea "I’d spread my legs on the hotel bed for you, touching my pussy while watching y…"
type textarea "I’d spread my legs on the hotel bed for you, touching my pussy while watching y…"
click at [323, 260] on span "Save Response" at bounding box center [320, 258] width 35 height 6
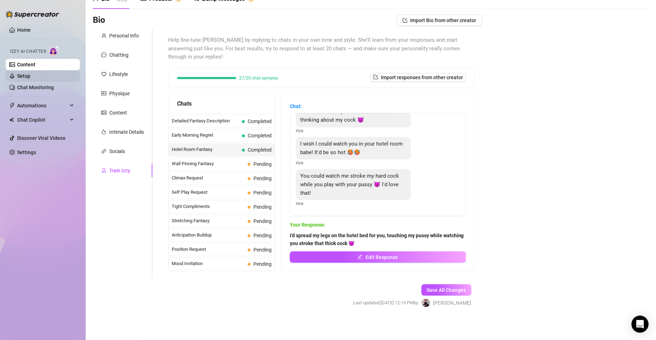
scroll to position [23, 0]
click at [226, 167] on span "Wall Pinning Fantasy" at bounding box center [208, 163] width 73 height 7
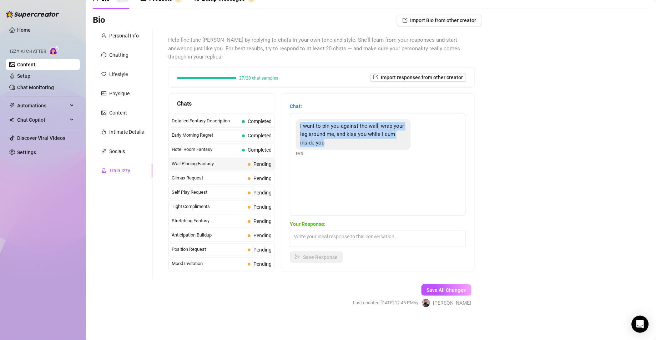
drag, startPoint x: 307, startPoint y: 125, endPoint x: 354, endPoint y: 147, distance: 51.7
click at [354, 147] on div "I want to pin you against the wall, wrap your leg around me, and kiss you while…" at bounding box center [353, 134] width 115 height 31
click at [379, 242] on textarea at bounding box center [378, 239] width 176 height 16
paste textarea "Omg baby that sounds so hot 😳 I’d be moaning into your mouth while you fill me …"
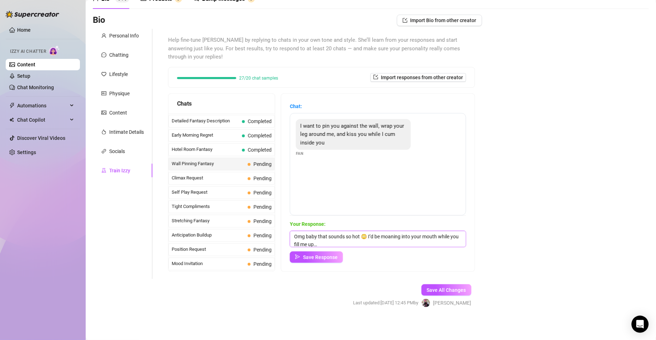
scroll to position [1, 0]
type textarea "Omg baby that sounds so hot 😳 I’d be moaning into your mouth while you fill me …"
click at [330, 258] on span "Save Response" at bounding box center [320, 258] width 35 height 6
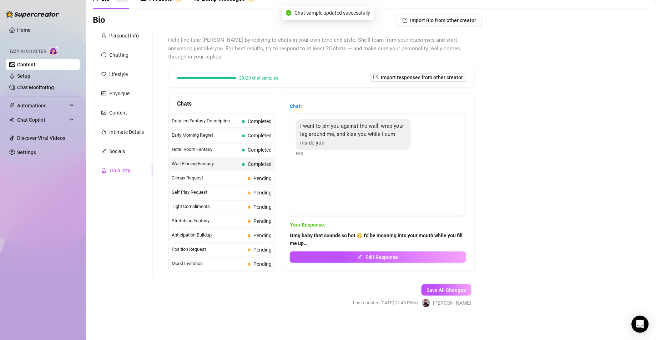
click at [200, 182] on span "Climax Request" at bounding box center [208, 178] width 73 height 7
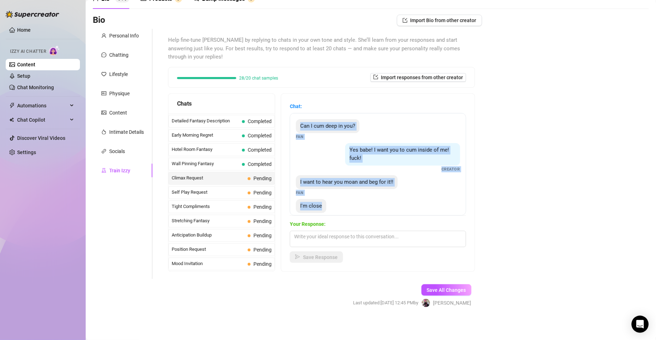
scroll to position [23, 0]
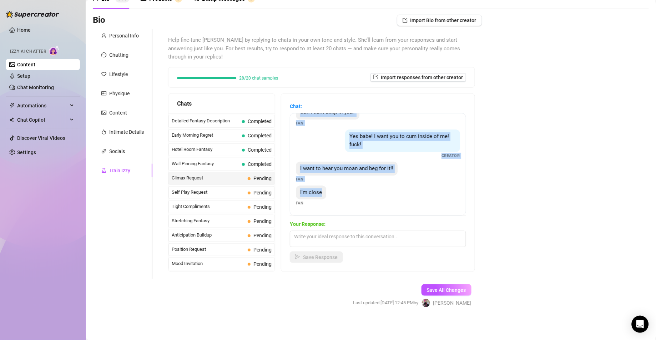
drag, startPoint x: 309, startPoint y: 124, endPoint x: 345, endPoint y: 201, distance: 84.8
click at [345, 201] on div "Can I cum deep in you? Fan Yes babe! I want you to cum inside of me! fuck! Crea…" at bounding box center [378, 164] width 176 height 102
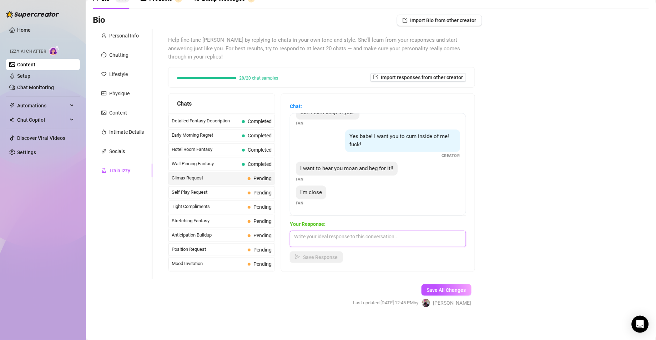
click at [350, 244] on textarea at bounding box center [378, 239] width 176 height 16
paste textarea "Do it baby, cum deep inside me, I’m cumming with you!! ahhh fuckkk 👅"
type textarea "Do it baby, cum deep inside me, I’m cumming with you!! ahhh fuckkk 👅"
click at [326, 258] on span "Save Response" at bounding box center [320, 258] width 35 height 6
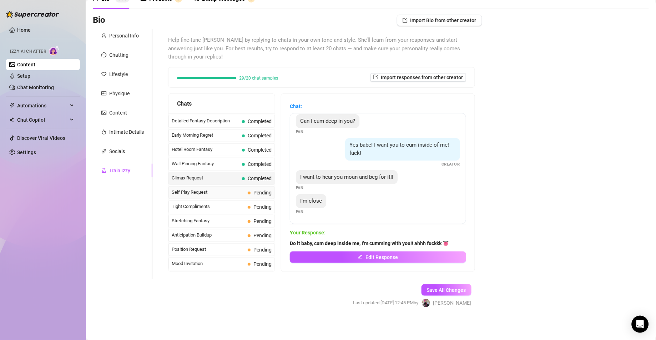
scroll to position [14, 0]
click at [199, 196] on span "Self Play Request" at bounding box center [208, 192] width 73 height 7
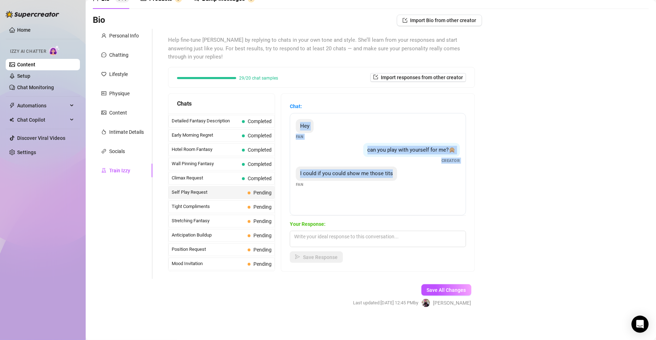
drag, startPoint x: 306, startPoint y: 125, endPoint x: 410, endPoint y: 182, distance: 118.9
click at [410, 182] on div "Hey Fan can you play with yourself for me?🙊 Creator I could if you could show m…" at bounding box center [378, 164] width 176 height 102
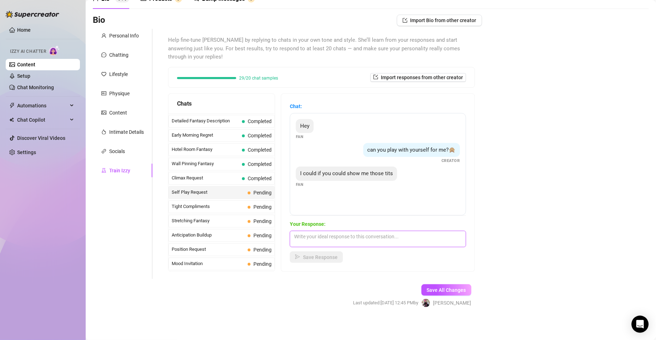
click at [358, 236] on textarea at bounding box center [378, 239] width 176 height 16
paste textarea "I’ll show you baby… but only if you make yourself nice and hard while watching 😏"
type textarea "I’ll show you baby… but only if you make yourself nice and hard while watching 😏"
click at [338, 255] on span "Save Response" at bounding box center [320, 258] width 35 height 6
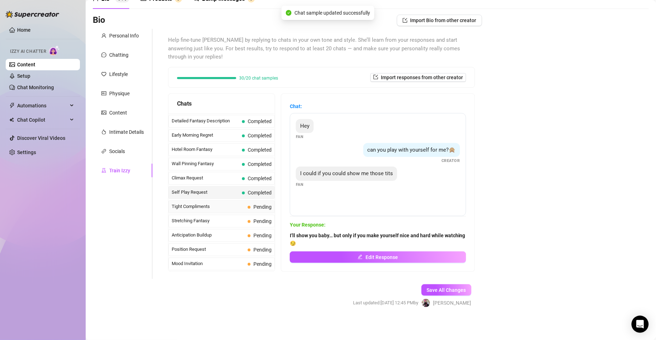
click at [204, 210] on span "Tight Compliments" at bounding box center [208, 206] width 73 height 7
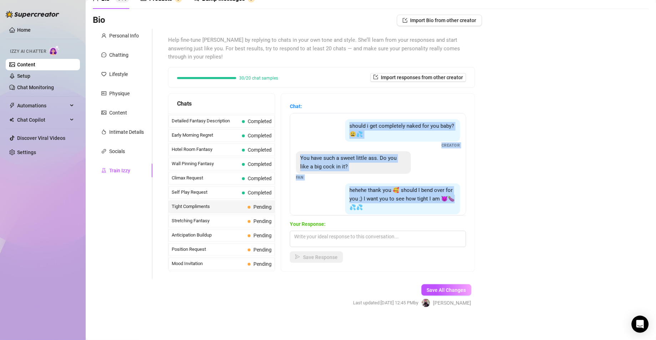
scroll to position [48, 0]
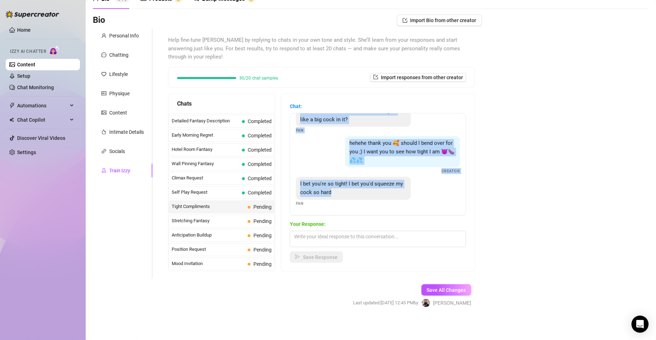
drag, startPoint x: 352, startPoint y: 127, endPoint x: 408, endPoint y: 205, distance: 96.1
click at [408, 205] on div "should i get completely naked for you baby? 😩💦 Creator You have such a sweet li…" at bounding box center [378, 164] width 176 height 102
